Goal: Information Seeking & Learning: Find specific fact

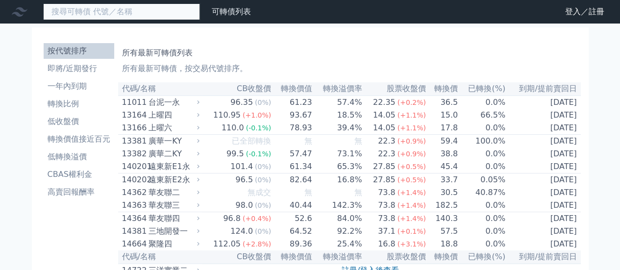
click at [111, 10] on input at bounding box center [121, 11] width 157 height 17
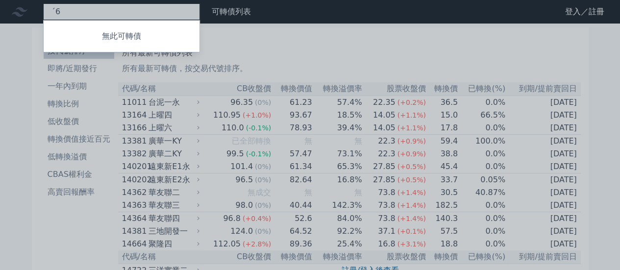
type input "ˊ"
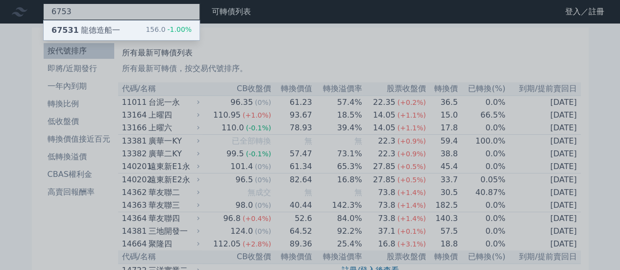
type input "6753"
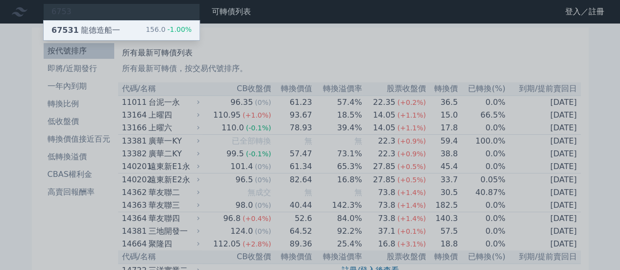
click at [107, 30] on div "67531 龍德造船一" at bounding box center [85, 31] width 69 height 12
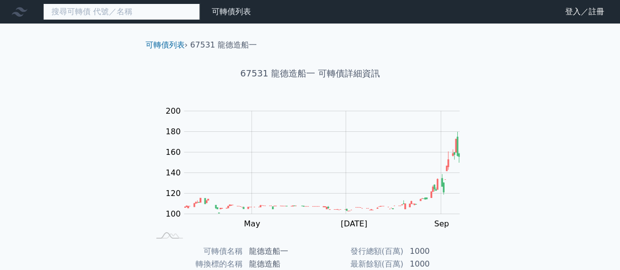
click at [148, 8] on input at bounding box center [121, 11] width 157 height 17
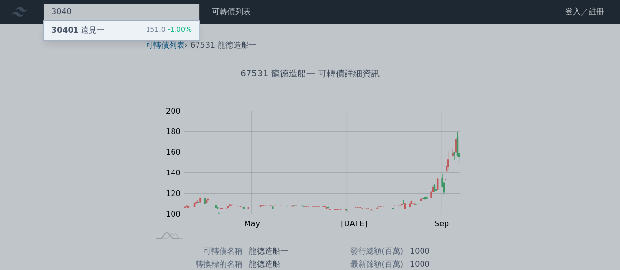
type input "3040"
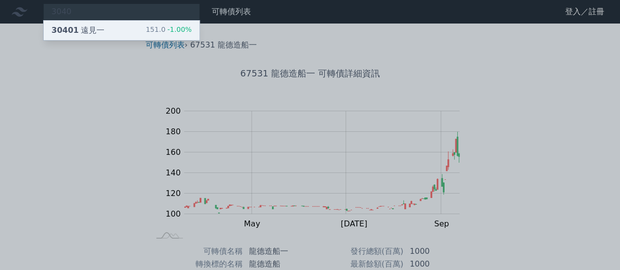
click at [136, 28] on div "30401 遠見一 151.0 -1.00%" at bounding box center [122, 31] width 156 height 20
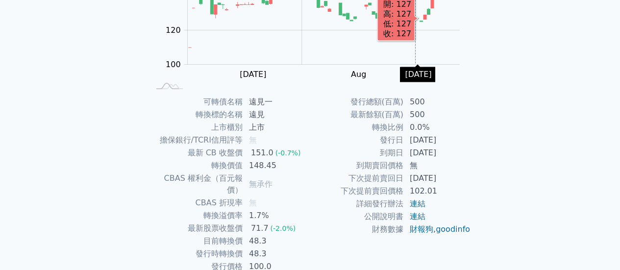
scroll to position [149, 0]
